Goal: Task Accomplishment & Management: Manage account settings

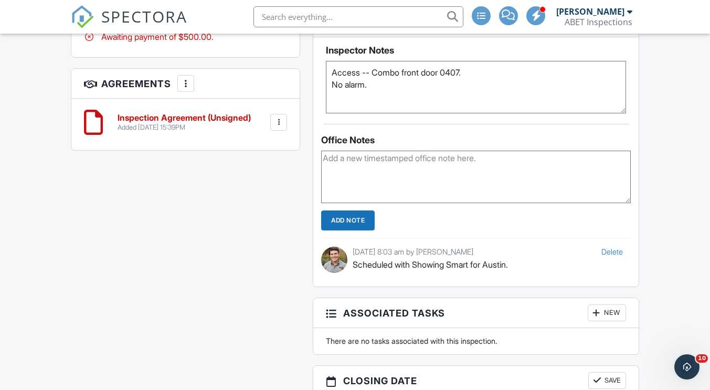
scroll to position [630, 0]
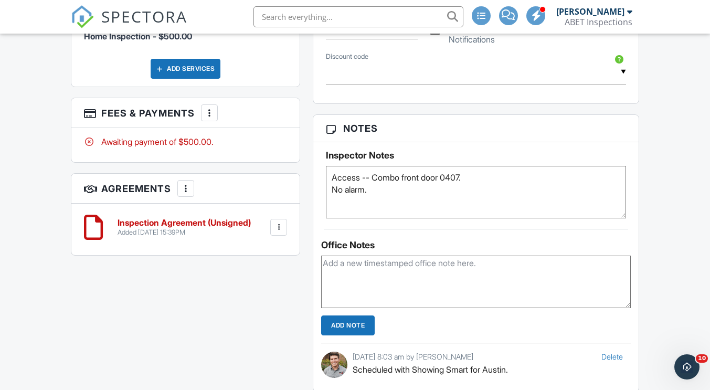
click at [208, 116] on div at bounding box center [209, 113] width 10 height 10
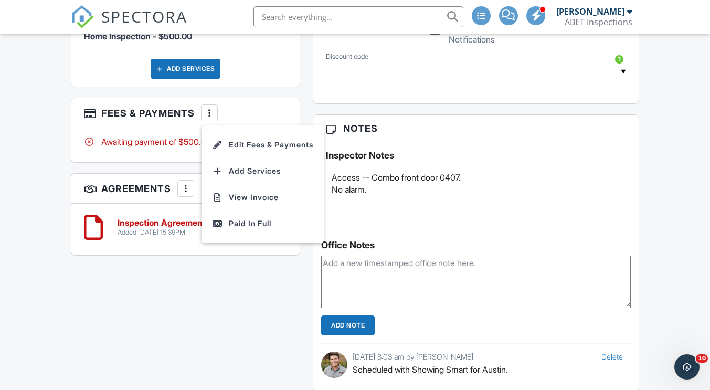
drag, startPoint x: 281, startPoint y: 226, endPoint x: 380, endPoint y: 258, distance: 104.9
click at [281, 226] on div "Paid In Full" at bounding box center [262, 223] width 101 height 13
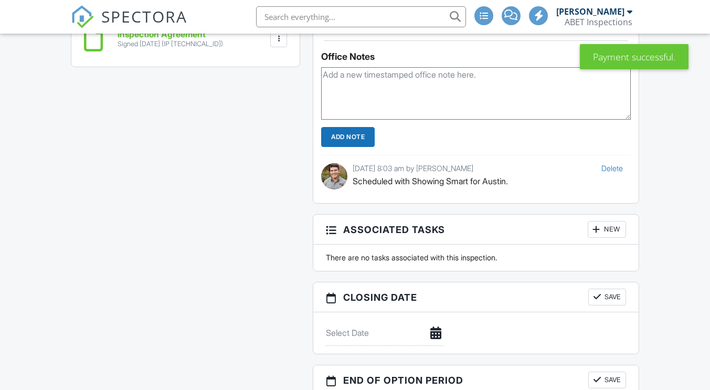
scroll to position [713, 0]
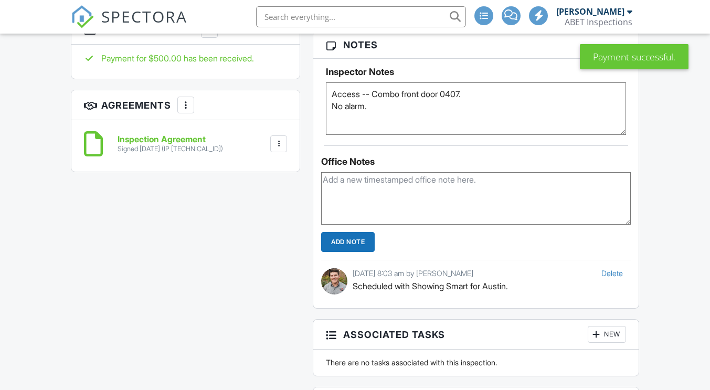
click at [371, 202] on textarea at bounding box center [475, 198] width 309 height 52
type textarea "z"
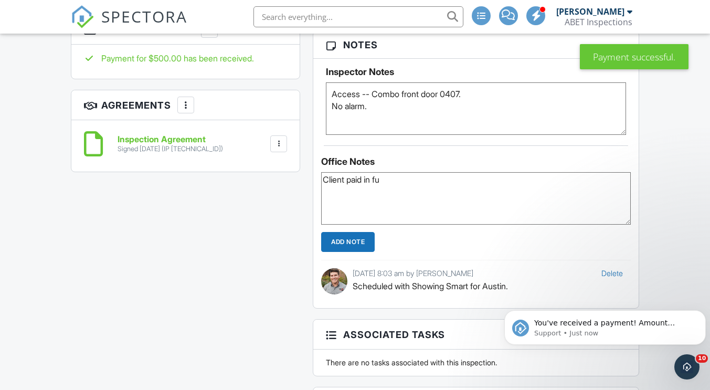
scroll to position [0, 0]
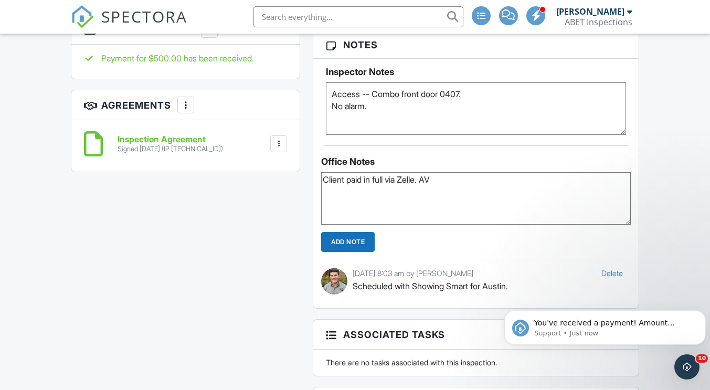
type textarea "Client paid in full via Zelle. AV"
click at [360, 247] on input "Add Note" at bounding box center [348, 242] width 54 height 20
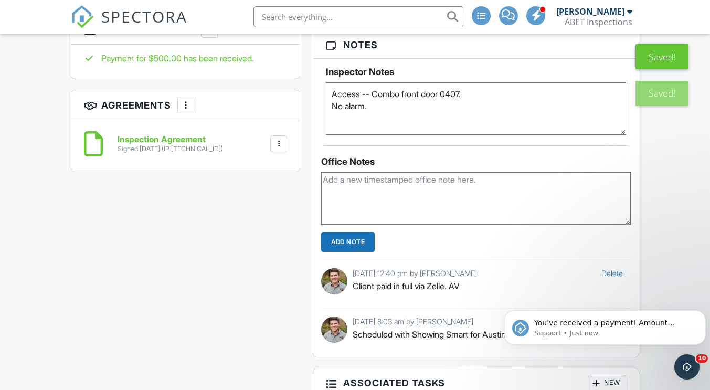
scroll to position [293, 0]
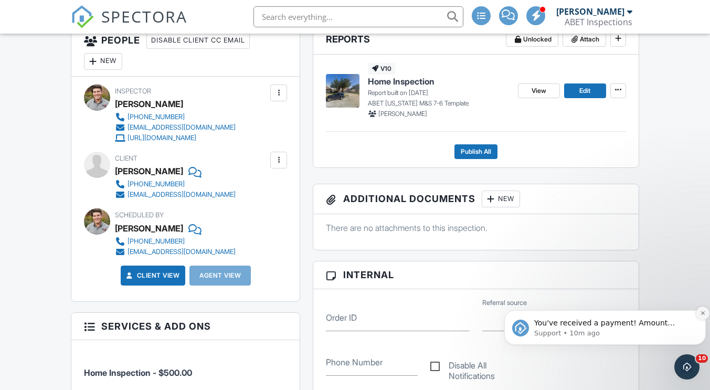
click at [700, 316] on button "Dismiss notification" at bounding box center [703, 313] width 14 height 14
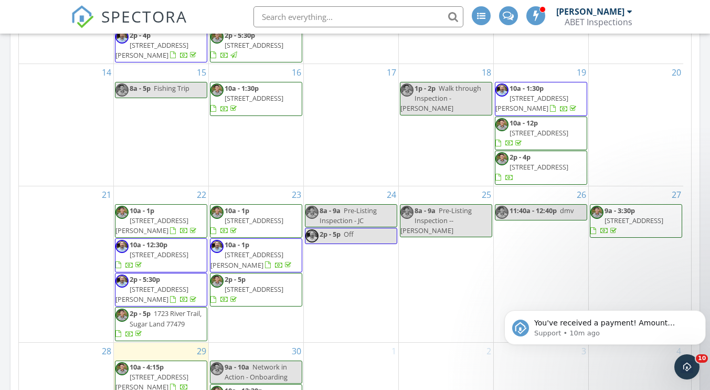
scroll to position [238, 0]
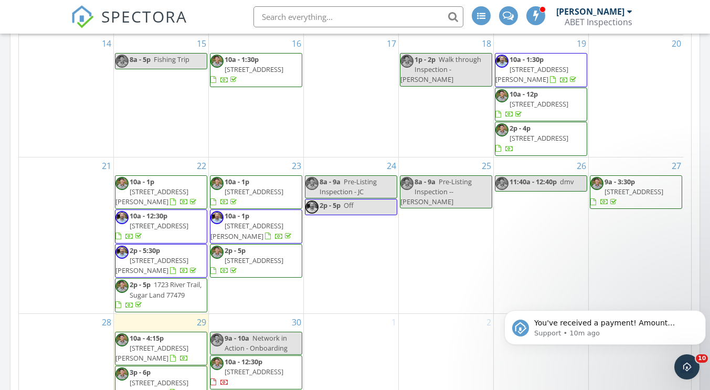
drag, startPoint x: 686, startPoint y: 154, endPoint x: 195, endPoint y: 19, distance: 509.4
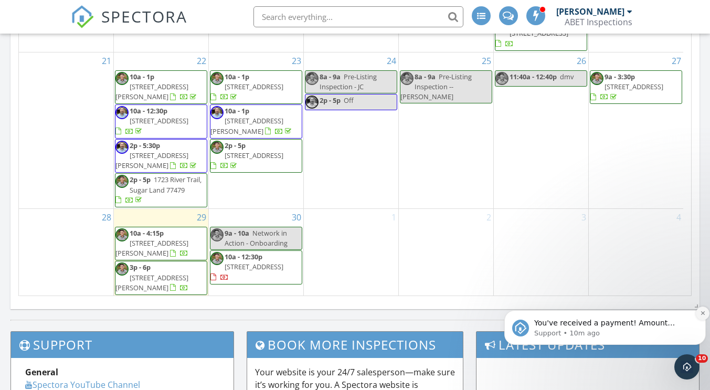
click at [700, 314] on icon "Dismiss notification" at bounding box center [703, 313] width 6 height 6
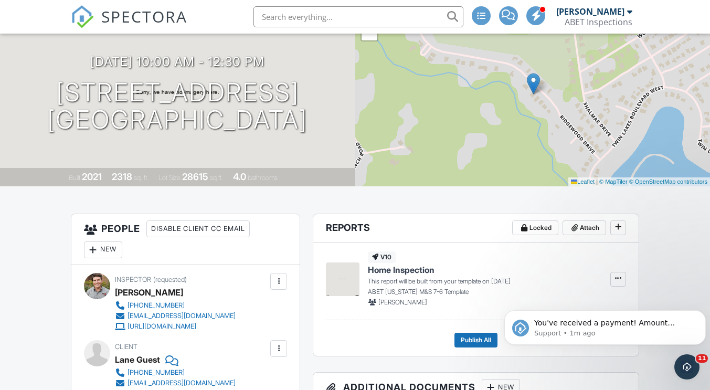
scroll to position [446, 0]
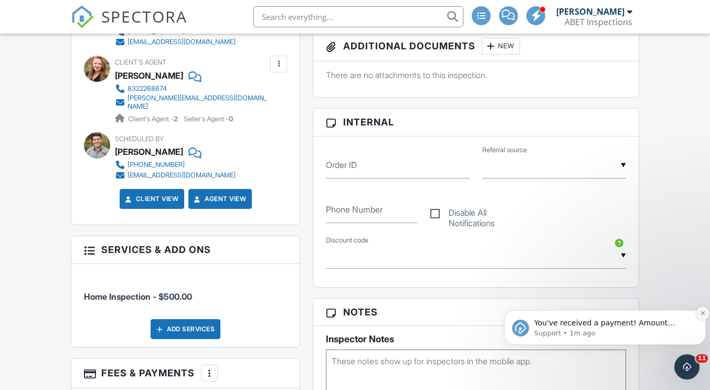
click at [703, 313] on icon "Dismiss notification" at bounding box center [703, 313] width 6 height 6
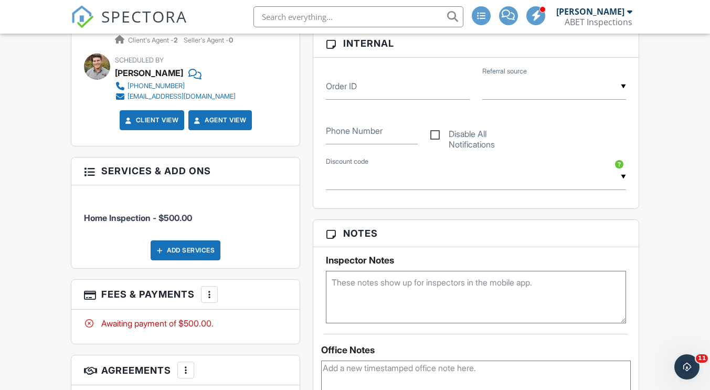
scroll to position [734, 0]
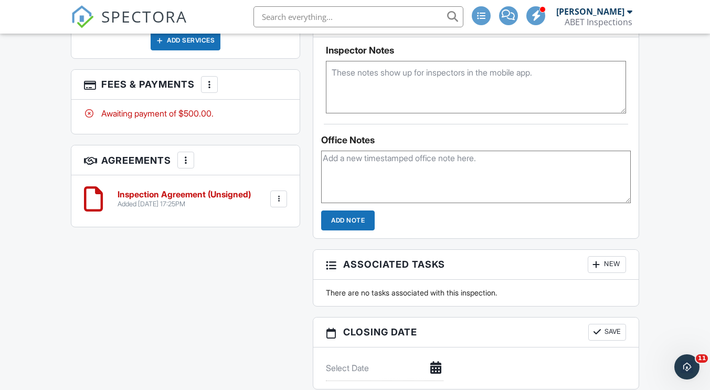
click at [456, 185] on textarea at bounding box center [475, 177] width 309 height 52
type textarea "Scheduled with Showing Time for [PERSON_NAME]."
click at [356, 216] on input "Add Note" at bounding box center [348, 220] width 54 height 20
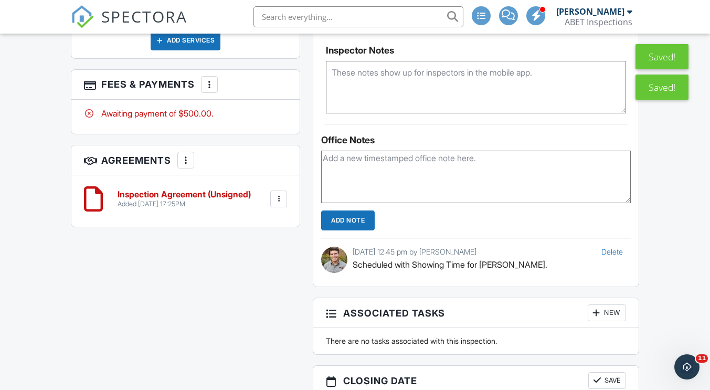
click at [427, 89] on textarea at bounding box center [476, 87] width 300 height 52
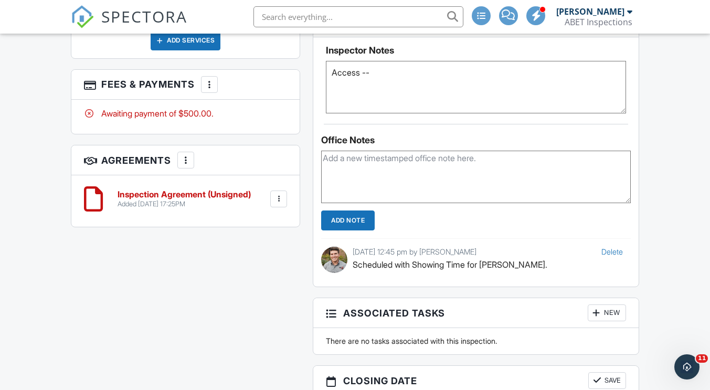
paste textarea "Seller or Tenant"
click at [437, 76] on textarea "Access -- Seller or Tenant will be home" at bounding box center [476, 87] width 300 height 52
click at [461, 83] on textarea "Access -- Seller will be home" at bounding box center [476, 87] width 300 height 52
click at [487, 125] on div "Office Notes Add Note Delete 09/29/2025 12:45 pm by Austin Messina Scheduled wi…" at bounding box center [475, 205] width 325 height 163
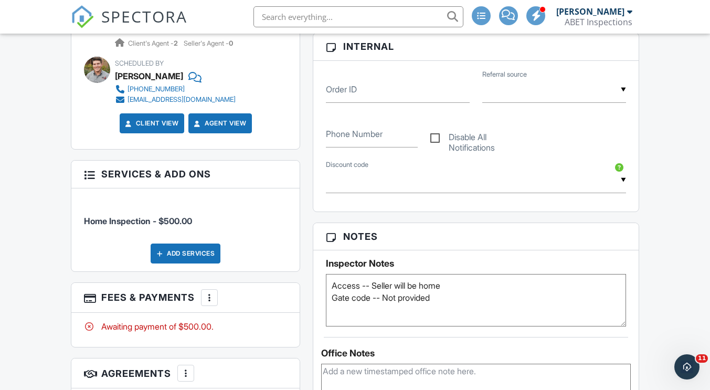
scroll to position [525, 0]
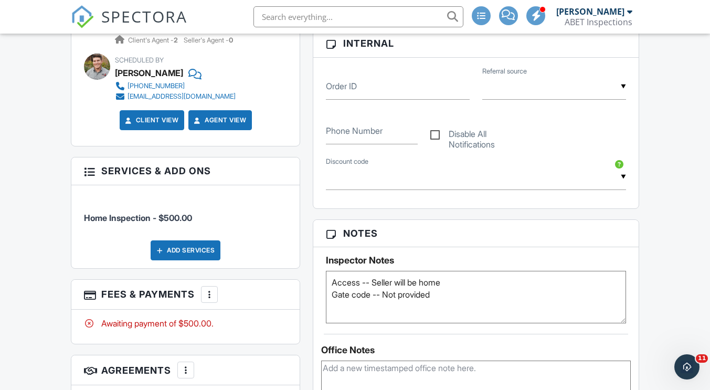
click at [459, 296] on textarea "Access -- Seller will be home Gate code -- Not provided" at bounding box center [476, 297] width 300 height 52
click at [371, 294] on textarea "Access -- Seller will be home Gate code -- Provide ID for gaurd" at bounding box center [476, 297] width 300 height 52
click at [429, 295] on textarea "Access -- Seller will be home Gate -- Provide ID for gaurd" at bounding box center [476, 297] width 300 height 52
click at [500, 292] on textarea "Access -- Seller will be home Gate -- Provide ID for guard" at bounding box center [476, 297] width 300 height 52
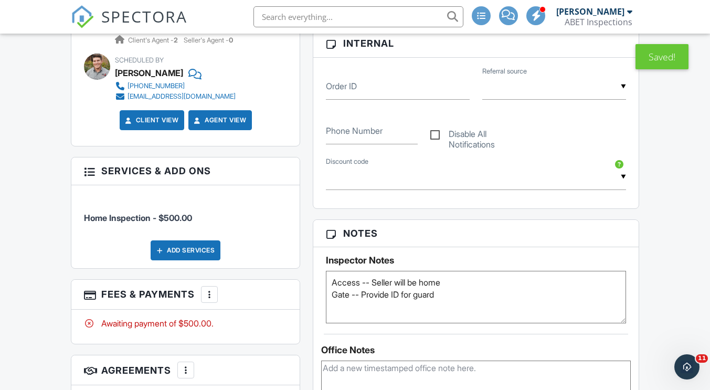
scroll to position [630, 0]
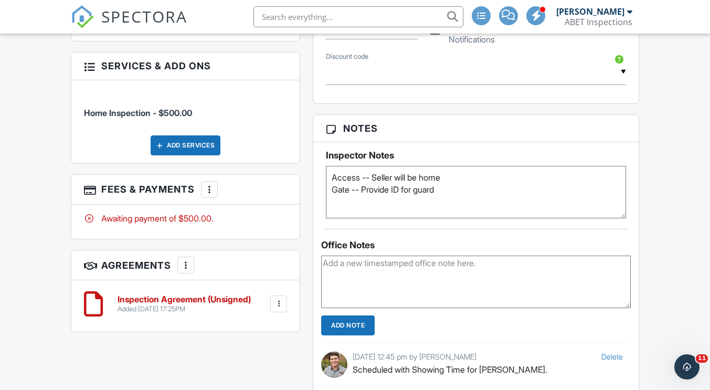
drag, startPoint x: 447, startPoint y: 190, endPoint x: 343, endPoint y: 191, distance: 104.4
click at [334, 189] on textarea "Access -- Seller will be home Gate -- Provide ID for guard" at bounding box center [476, 192] width 300 height 52
click at [332, 180] on textarea "Access -- Seller will be home" at bounding box center [476, 192] width 300 height 52
paste textarea "Gate -- Provide ID for guard"
click at [475, 205] on textarea "Gate -- Provide ID for guard Access -- Seller will be home" at bounding box center [476, 192] width 300 height 52
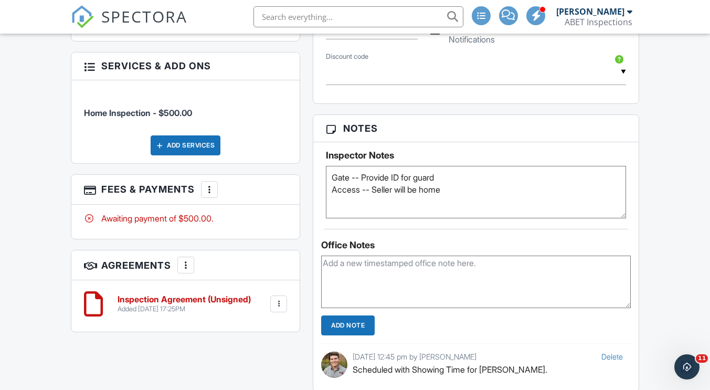
type textarea "Gate -- Provide ID for guard Access -- Seller will be home"
click at [404, 240] on div "Office Notes" at bounding box center [475, 245] width 309 height 10
